Goal: Register for event/course: Register for event/course

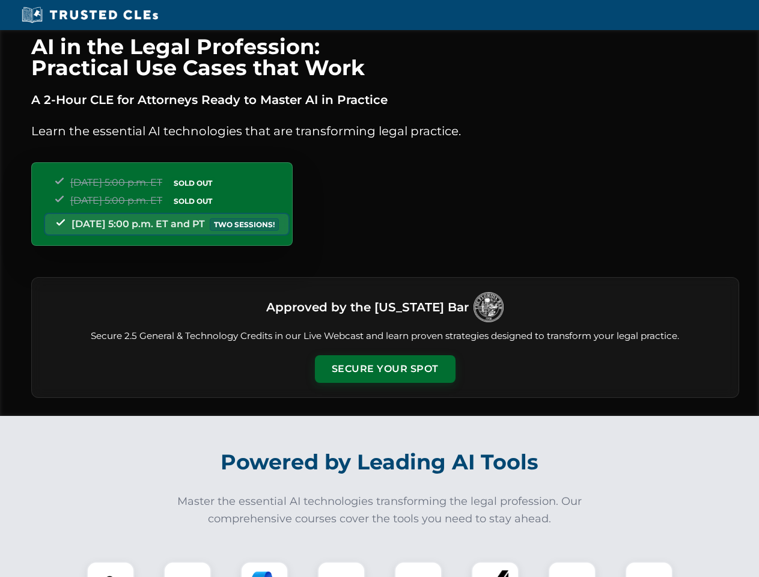
click at [385, 369] on button "Secure Your Spot" at bounding box center [385, 369] width 141 height 28
click at [111, 569] on img at bounding box center [110, 585] width 35 height 35
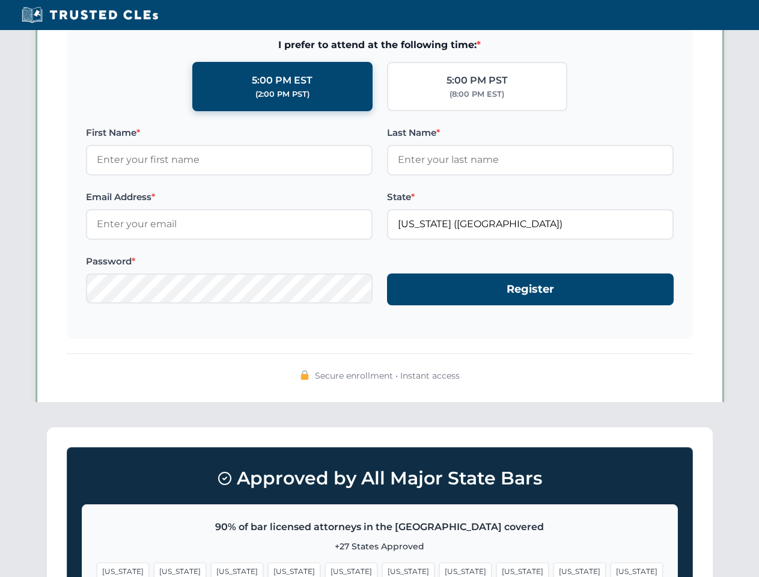
click at [439, 569] on span "[US_STATE]" at bounding box center [465, 571] width 52 height 17
click at [554, 569] on span "[US_STATE]" at bounding box center [580, 571] width 52 height 17
